Goal: Find contact information: Find contact information

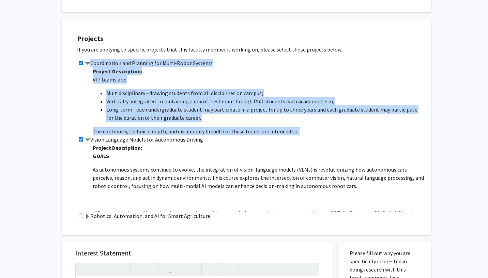
drag, startPoint x: 386, startPoint y: 120, endPoint x: 89, endPoint y: 65, distance: 302.0
click at [89, 65] on div "Coordination and Planning for Multi-Robot Systems Project Description: VIP team…" at bounding box center [250, 97] width 347 height 76
copy div "Coordination and Planning for Multi-Robot Systems Project Description: VIP team…"
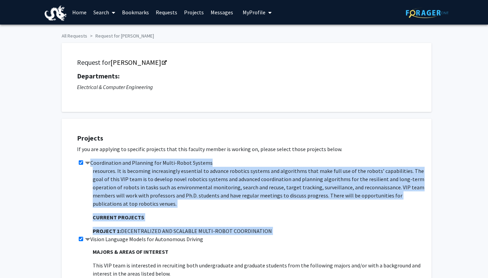
click at [157, 10] on link "Requests" at bounding box center [166, 12] width 28 height 24
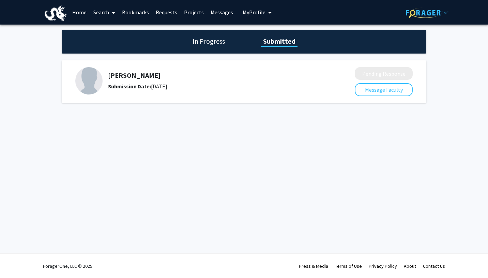
click at [127, 77] on h5 "[PERSON_NAME]" at bounding box center [213, 75] width 210 height 8
click at [122, 79] on h5 "[PERSON_NAME]" at bounding box center [213, 75] width 210 height 8
click at [373, 92] on button "Message Faculty" at bounding box center [384, 89] width 58 height 13
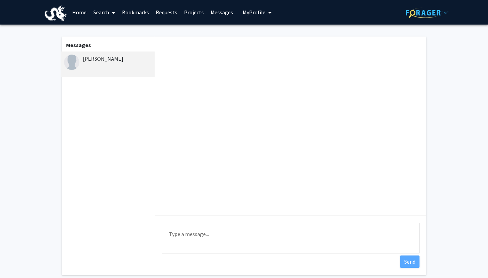
click at [92, 58] on div "[PERSON_NAME]" at bounding box center [108, 58] width 89 height 8
click at [106, 16] on link "Search" at bounding box center [104, 12] width 29 height 24
click at [114, 30] on span "Faculty/Staff" at bounding box center [115, 32] width 50 height 14
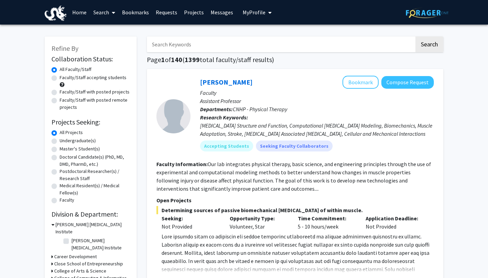
click at [194, 47] on input "Search Keywords" at bounding box center [280, 44] width 267 height 16
type input "anup"
click at [415, 36] on button "Search" at bounding box center [429, 44] width 28 height 16
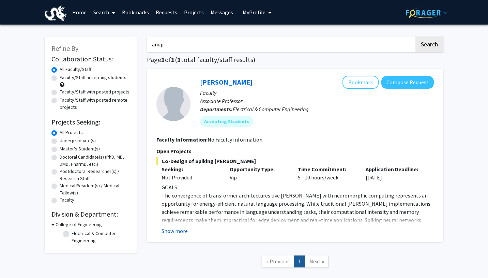
click at [183, 230] on button "Show more" at bounding box center [174, 231] width 26 height 8
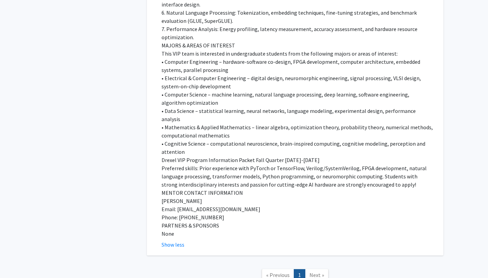
scroll to position [432, 0]
